Goal: Task Accomplishment & Management: Use online tool/utility

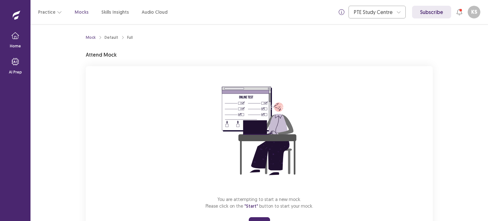
scroll to position [30, 0]
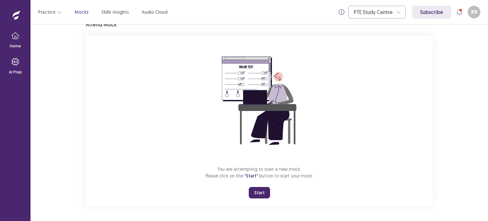
click at [256, 196] on button "Start" at bounding box center [259, 192] width 21 height 11
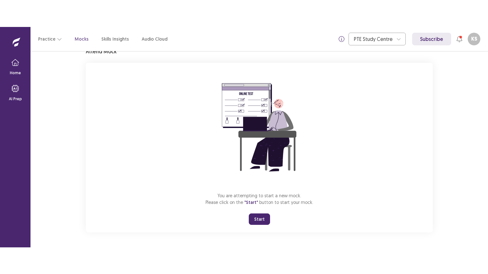
scroll to position [0, 0]
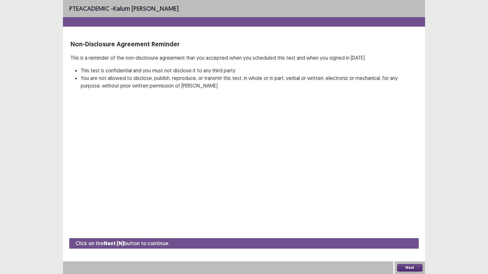
click at [399, 220] on button "Next" at bounding box center [409, 268] width 25 height 8
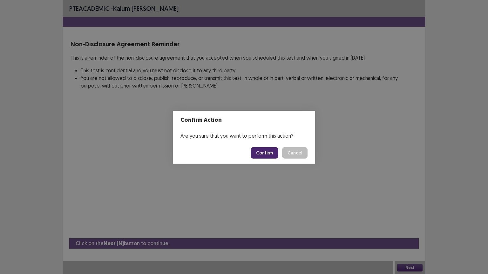
click at [269, 154] on button "Confirm" at bounding box center [265, 152] width 28 height 11
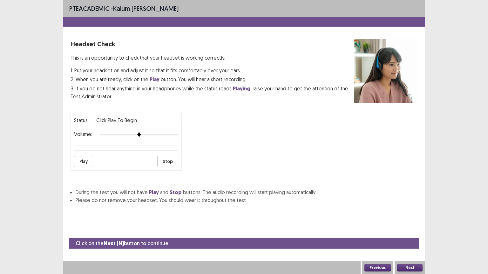
click at [84, 158] on button "Play" at bounding box center [83, 161] width 19 height 11
click at [86, 157] on button "Play" at bounding box center [83, 161] width 19 height 11
click at [159, 132] on div at bounding box center [139, 134] width 78 height 5
click at [84, 159] on button "Play" at bounding box center [83, 161] width 19 height 11
click at [84, 148] on div "Status: playing Volume: Play Stop" at bounding box center [126, 142] width 111 height 58
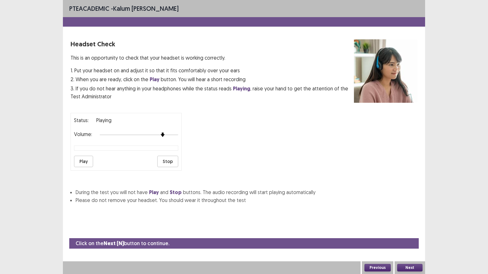
click at [99, 220] on div "PTE academic - Kalum [PERSON_NAME] Headset Check This is an opportunity to chec…" at bounding box center [244, 137] width 362 height 274
click at [83, 158] on button "Play" at bounding box center [83, 161] width 19 height 11
click at [156, 79] on strong "Play" at bounding box center [155, 79] width 10 height 7
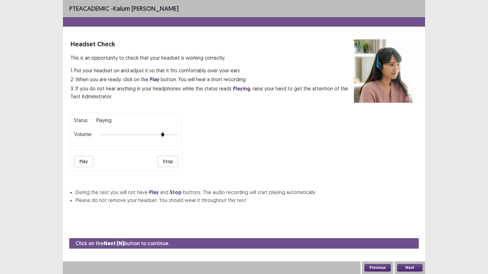
click at [167, 158] on button "Stop" at bounding box center [167, 161] width 21 height 11
click at [85, 159] on button "Play" at bounding box center [83, 161] width 19 height 11
click at [163, 158] on button "Stop" at bounding box center [167, 161] width 21 height 11
click at [77, 160] on button "Play" at bounding box center [83, 161] width 19 height 11
click at [85, 158] on button "Play" at bounding box center [83, 161] width 19 height 11
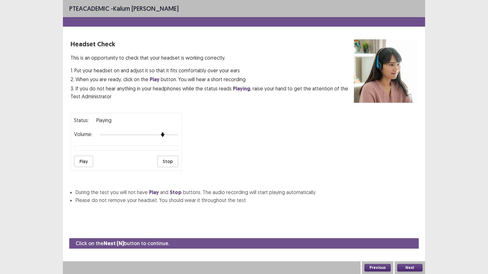
click at [85, 158] on button "Play" at bounding box center [83, 161] width 19 height 11
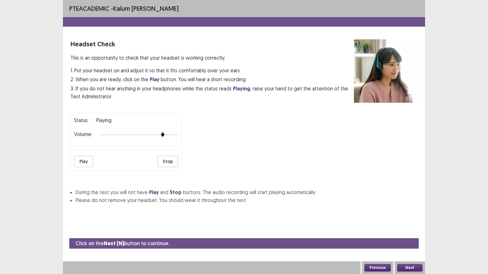
click at [384, 220] on button "Previous" at bounding box center [377, 268] width 26 height 8
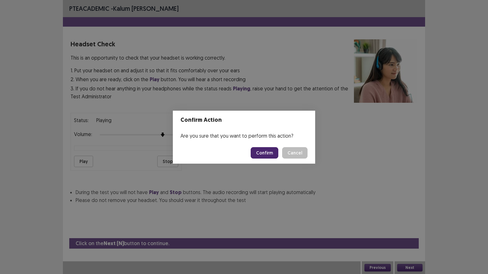
click at [266, 152] on button "Confirm" at bounding box center [265, 152] width 28 height 11
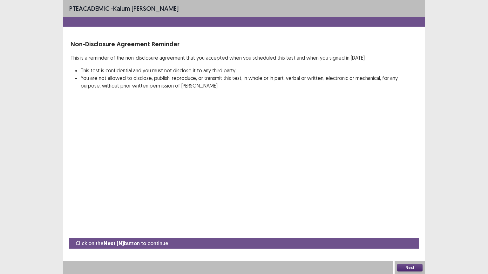
click at [409, 220] on button "Next" at bounding box center [409, 268] width 25 height 8
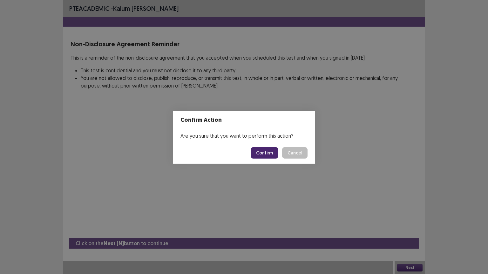
click at [258, 148] on button "Confirm" at bounding box center [265, 152] width 28 height 11
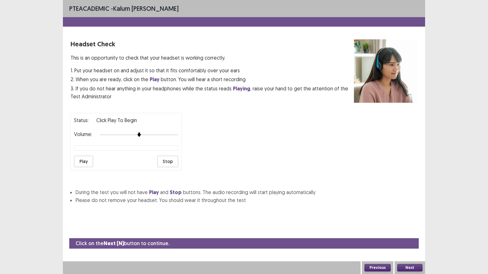
click at [81, 161] on button "Play" at bounding box center [83, 161] width 19 height 11
click at [419, 220] on button "Next" at bounding box center [409, 268] width 25 height 8
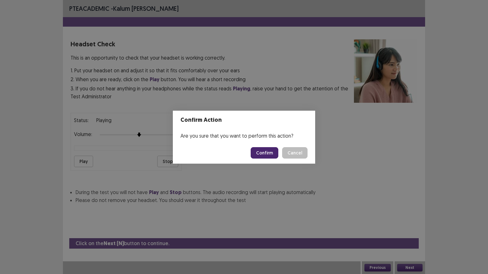
click at [272, 155] on button "Confirm" at bounding box center [265, 152] width 28 height 11
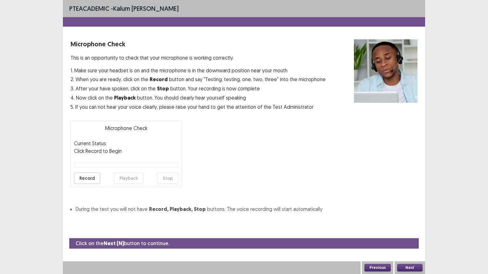
click at [85, 180] on button "Record" at bounding box center [87, 178] width 26 height 11
click at [169, 176] on button "Stop" at bounding box center [167, 178] width 21 height 11
click at [123, 177] on button "Playback" at bounding box center [128, 178] width 29 height 11
click at [419, 220] on button "Next" at bounding box center [409, 268] width 25 height 8
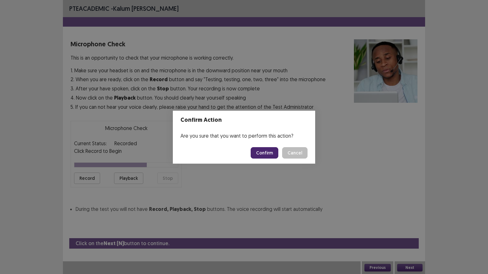
click at [266, 151] on button "Confirm" at bounding box center [265, 152] width 28 height 11
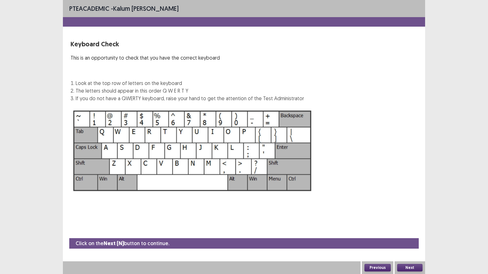
click at [409, 220] on div "Next" at bounding box center [409, 268] width 30 height 13
click at [407, 220] on button "Next" at bounding box center [409, 268] width 25 height 8
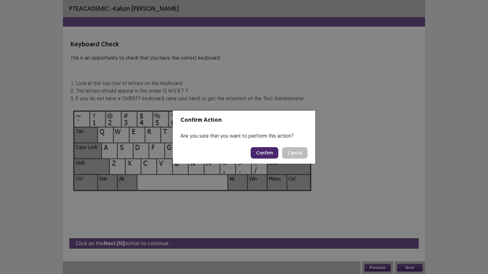
click at [263, 152] on button "Confirm" at bounding box center [265, 152] width 28 height 11
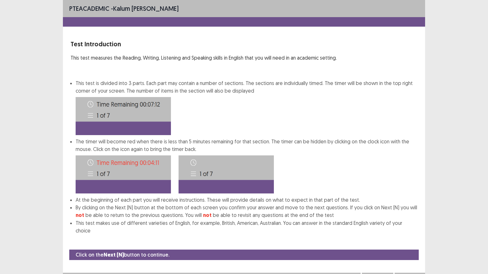
scroll to position [1, 0]
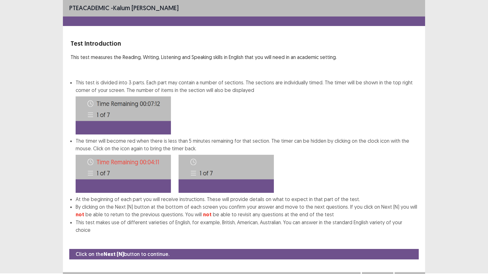
click at [412, 220] on button "Next" at bounding box center [409, 279] width 25 height 8
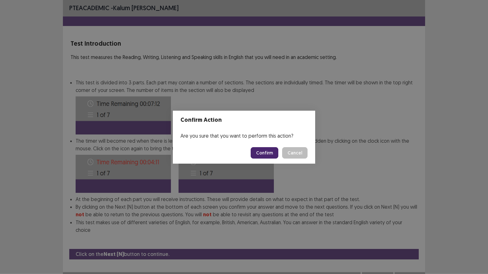
click at [272, 151] on button "Confirm" at bounding box center [265, 152] width 28 height 11
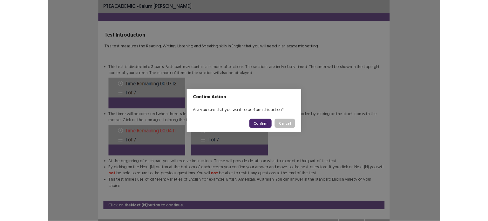
scroll to position [0, 0]
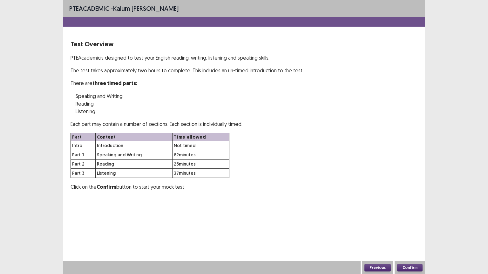
click at [405, 220] on button "Confirm" at bounding box center [409, 268] width 25 height 8
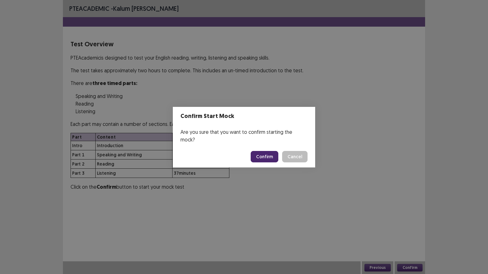
click at [260, 151] on button "Confirm" at bounding box center [265, 156] width 28 height 11
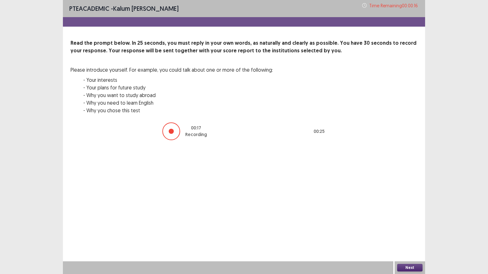
click at [406, 220] on button "Next" at bounding box center [409, 268] width 25 height 8
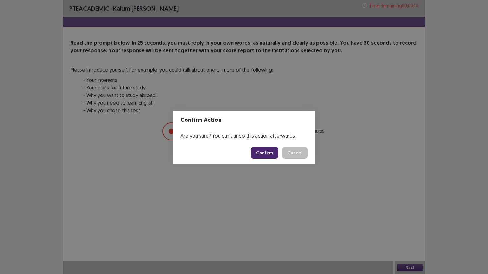
click at [258, 154] on button "Confirm" at bounding box center [265, 152] width 28 height 11
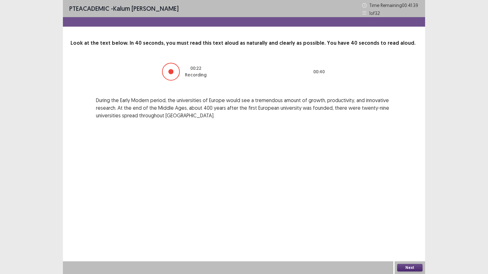
click at [410, 220] on button "Next" at bounding box center [409, 268] width 25 height 8
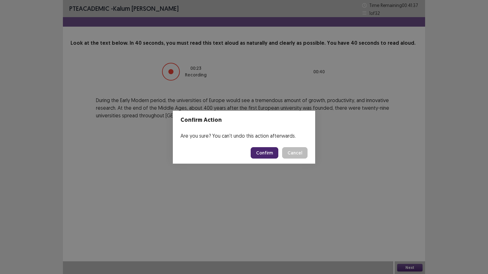
click at [263, 154] on button "Confirm" at bounding box center [265, 152] width 28 height 11
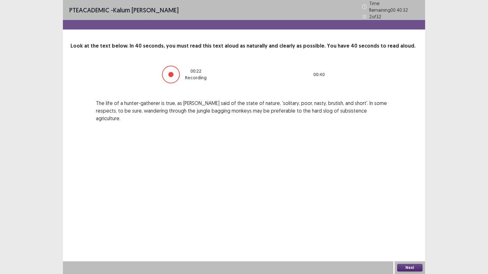
click at [409, 220] on div "Next" at bounding box center [409, 268] width 30 height 13
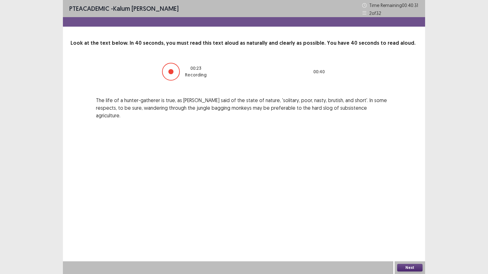
click at [413, 220] on button "Next" at bounding box center [409, 268] width 25 height 8
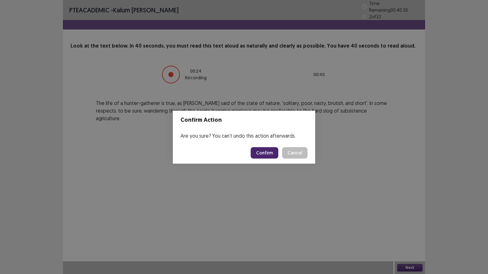
click at [267, 152] on button "Confirm" at bounding box center [265, 152] width 28 height 11
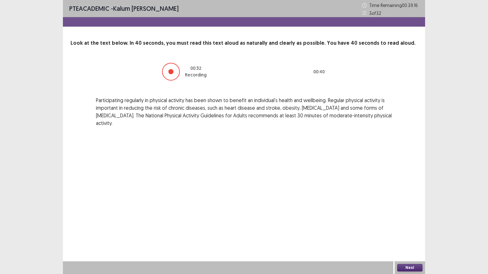
click at [405, 220] on button "Next" at bounding box center [409, 268] width 25 height 8
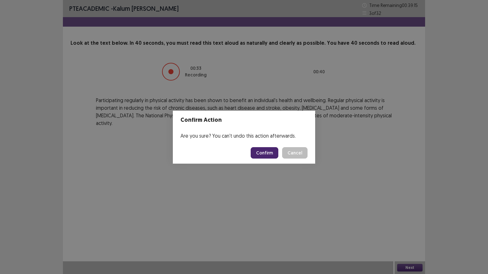
click at [268, 156] on button "Confirm" at bounding box center [265, 152] width 28 height 11
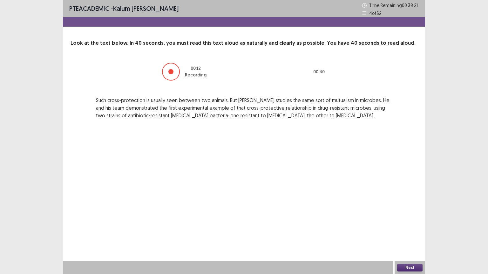
click at [176, 69] on div at bounding box center [171, 72] width 18 height 18
click at [412, 220] on button "Next" at bounding box center [409, 268] width 25 height 8
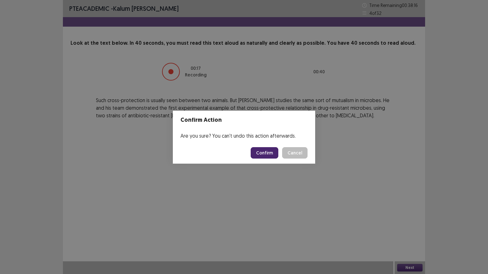
click at [262, 153] on button "Confirm" at bounding box center [265, 152] width 28 height 11
